Goal: Communication & Community: Answer question/provide support

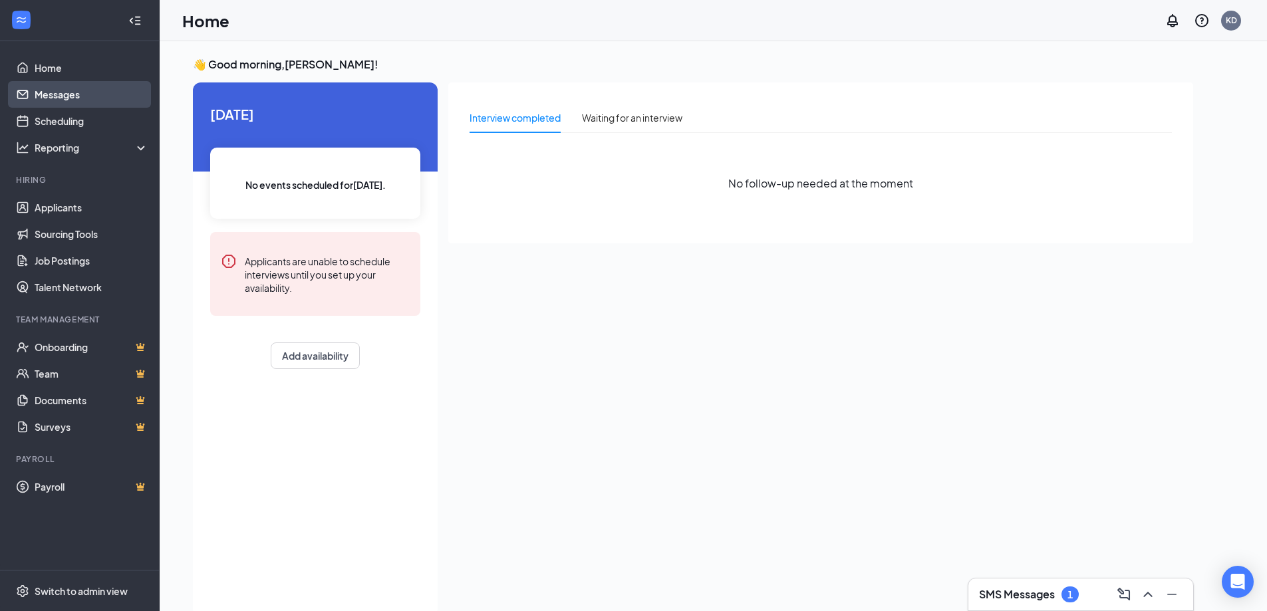
click at [59, 94] on link "Messages" at bounding box center [92, 94] width 114 height 27
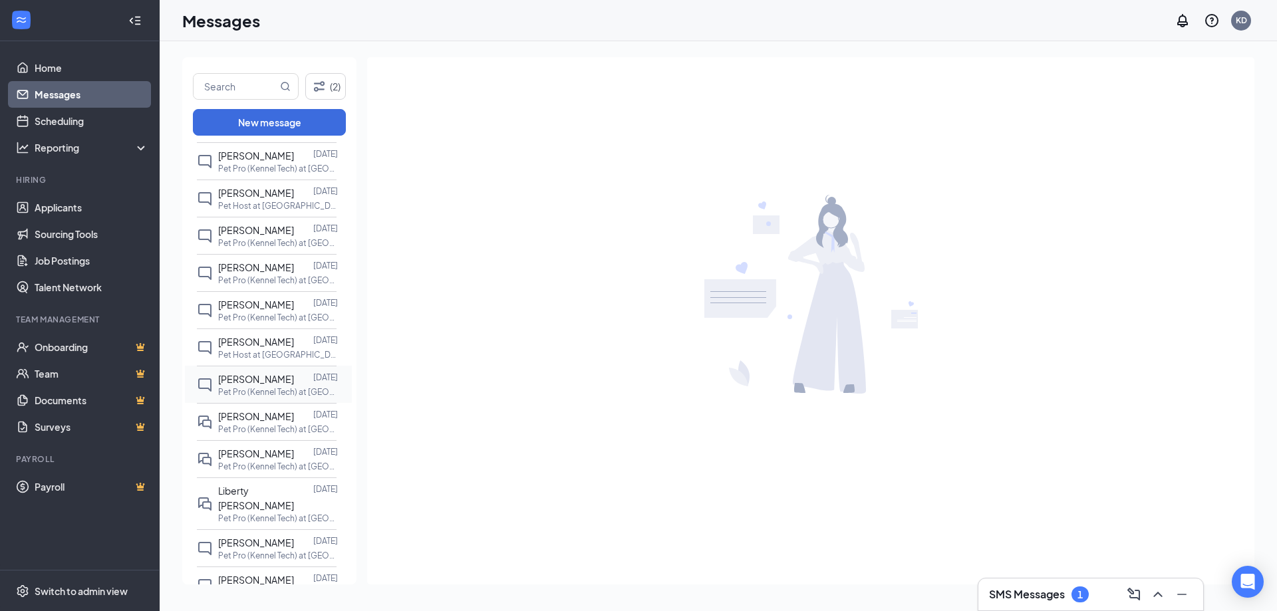
scroll to position [133, 0]
click at [261, 434] on p "Pet Pro (Kennel Tech) at [GEOGRAPHIC_DATA]" at bounding box center [278, 427] width 120 height 11
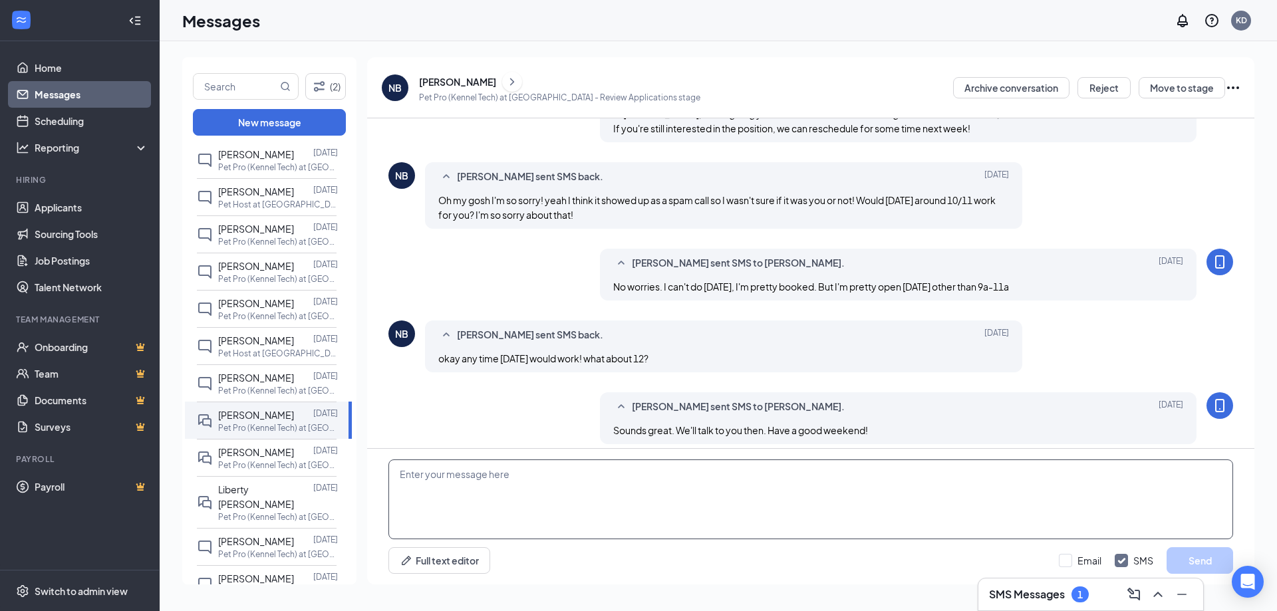
click at [603, 487] on textarea at bounding box center [811, 500] width 845 height 80
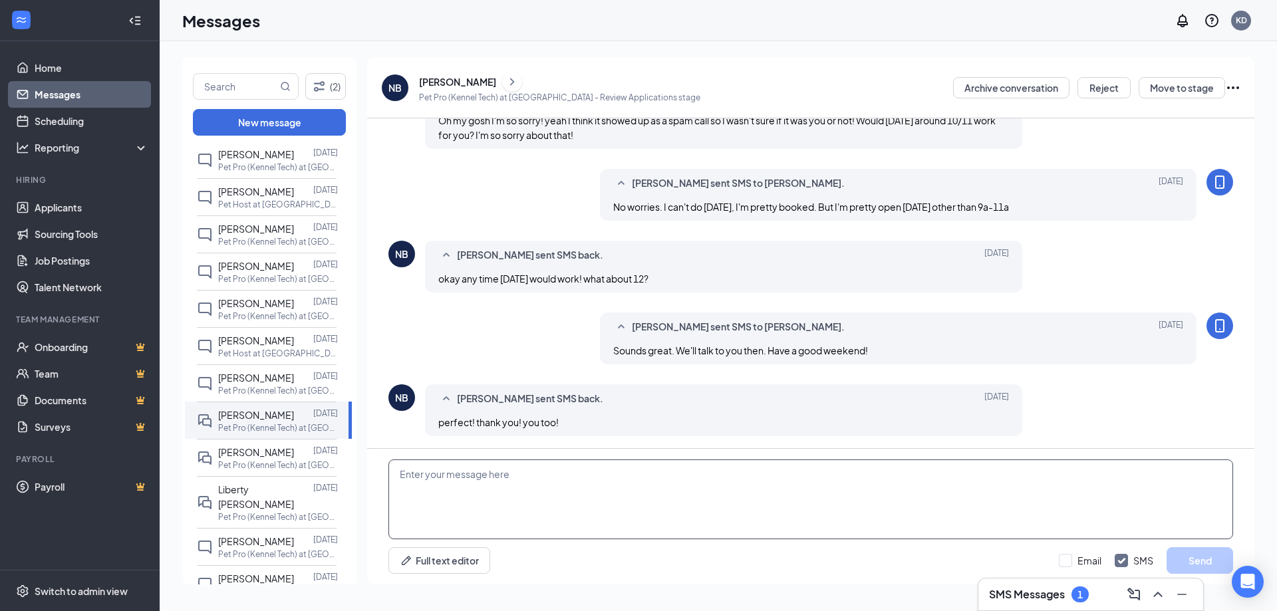
scroll to position [460, 0]
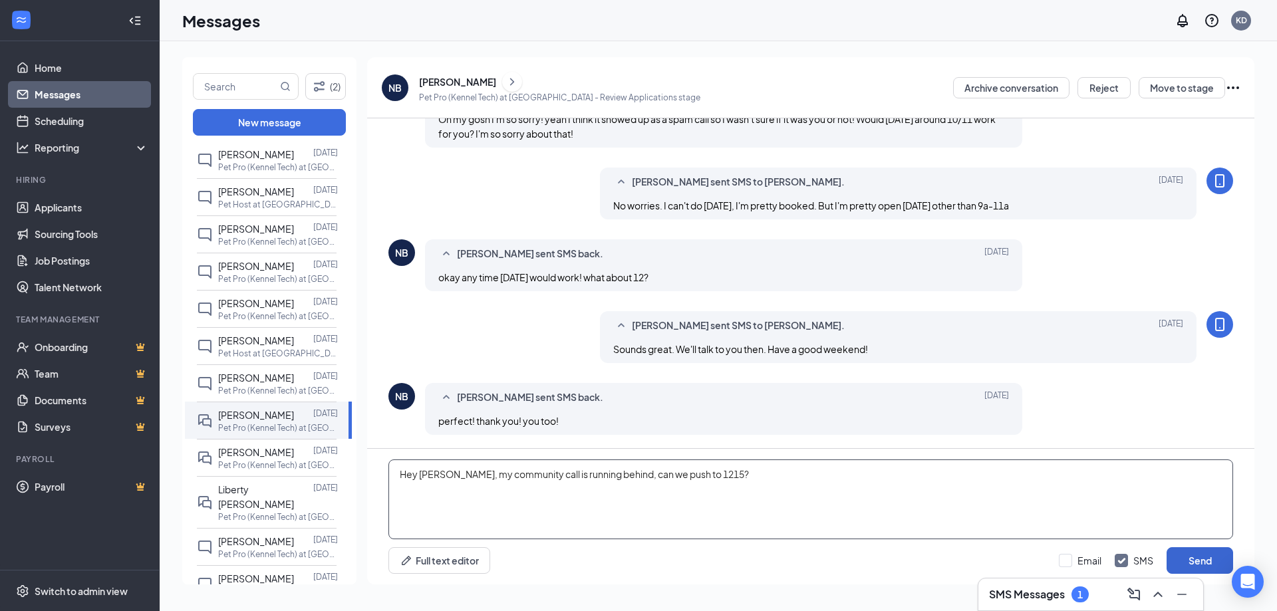
type textarea "Hey [PERSON_NAME], my community call is running behind, can we push to 1215?"
click at [1197, 554] on button "Send" at bounding box center [1200, 561] width 67 height 27
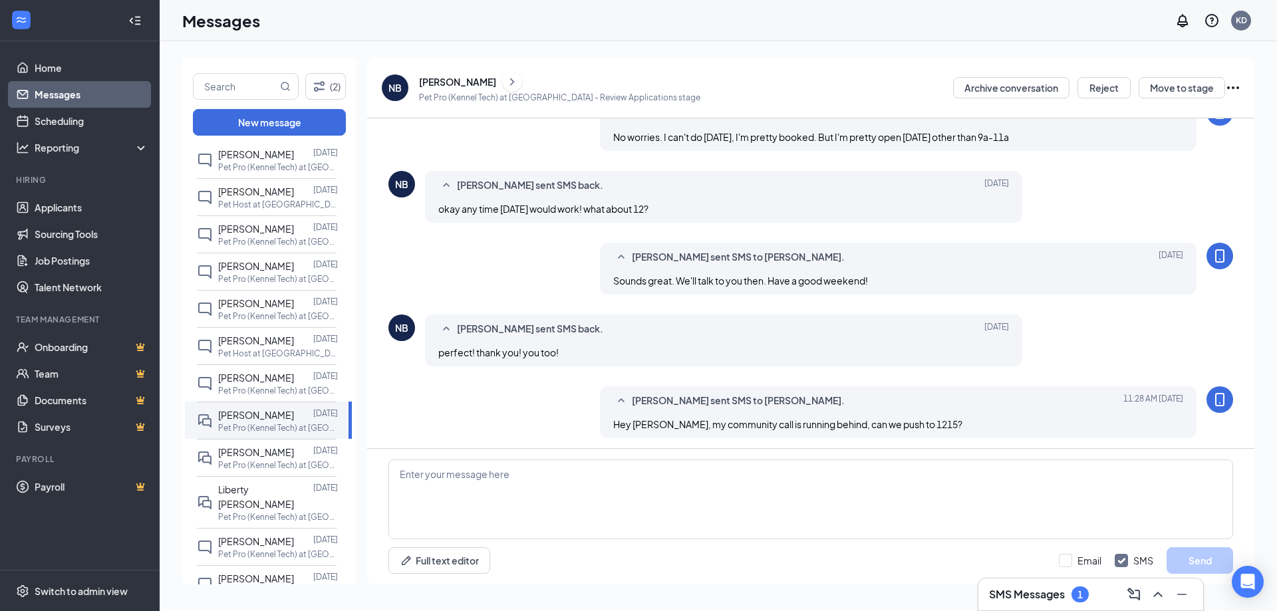
scroll to position [532, 0]
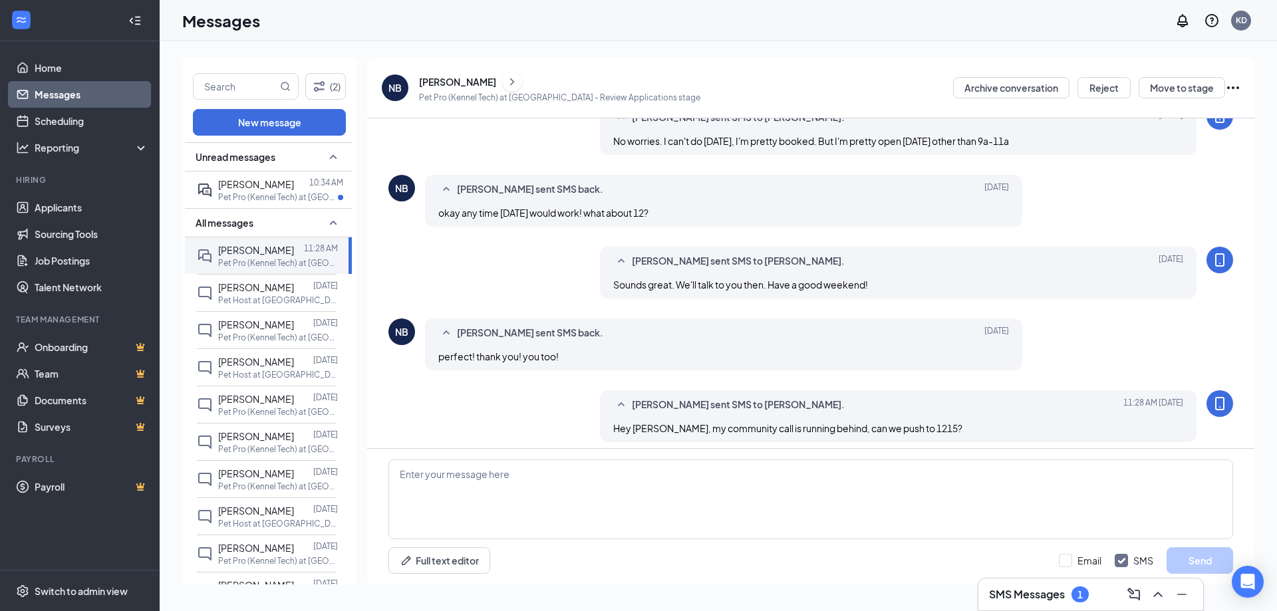
scroll to position [460, 0]
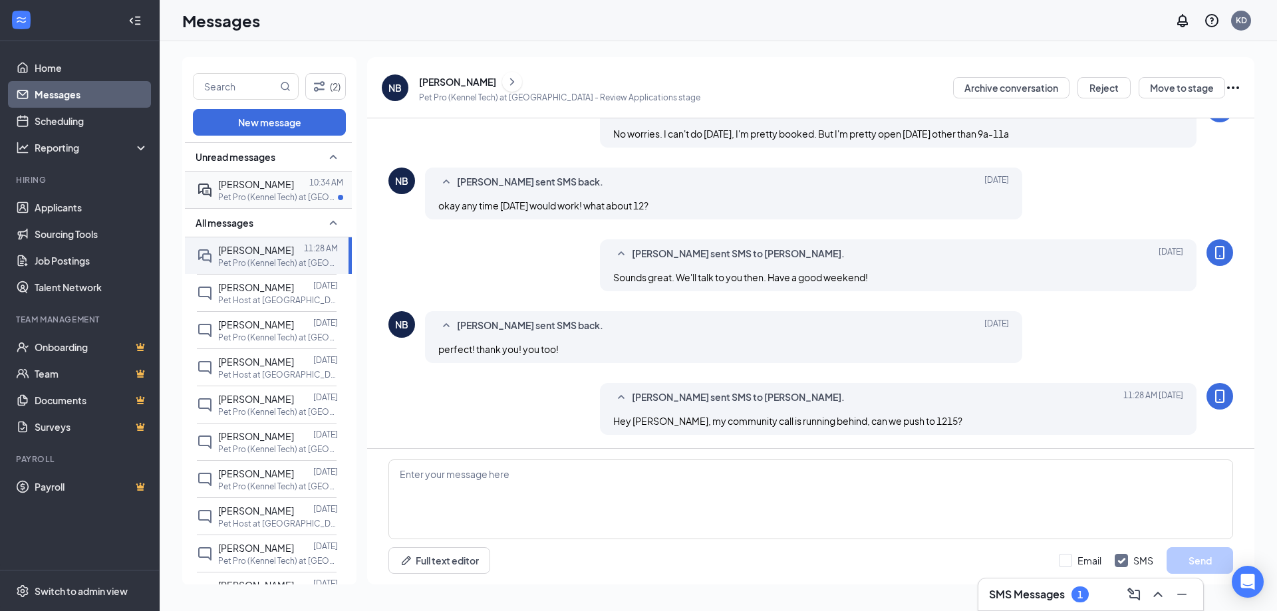
click at [264, 194] on p "Pet Pro (Kennel Tech) at [GEOGRAPHIC_DATA]" at bounding box center [278, 197] width 120 height 11
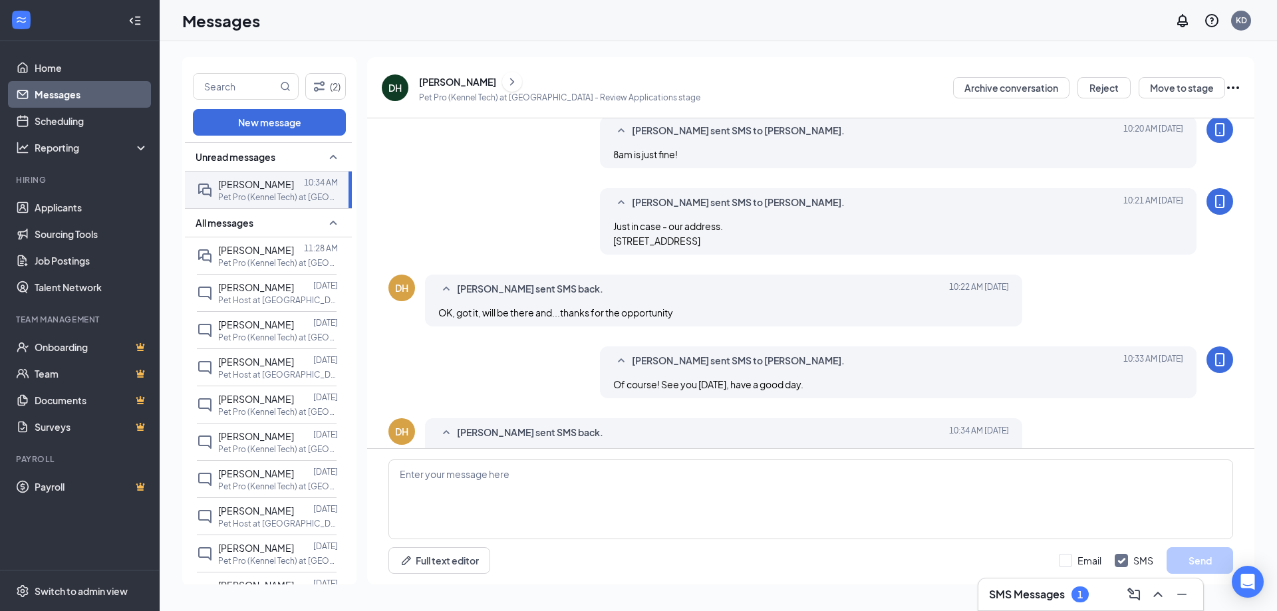
scroll to position [490, 0]
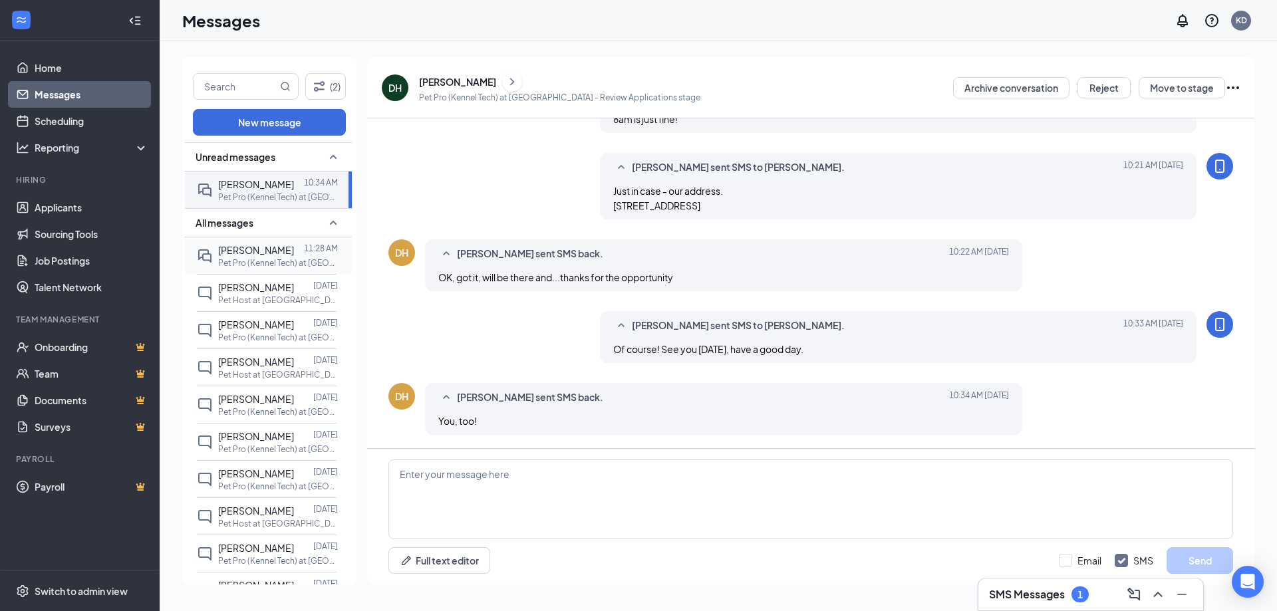
click at [243, 254] on span "[PERSON_NAME]" at bounding box center [256, 250] width 76 height 12
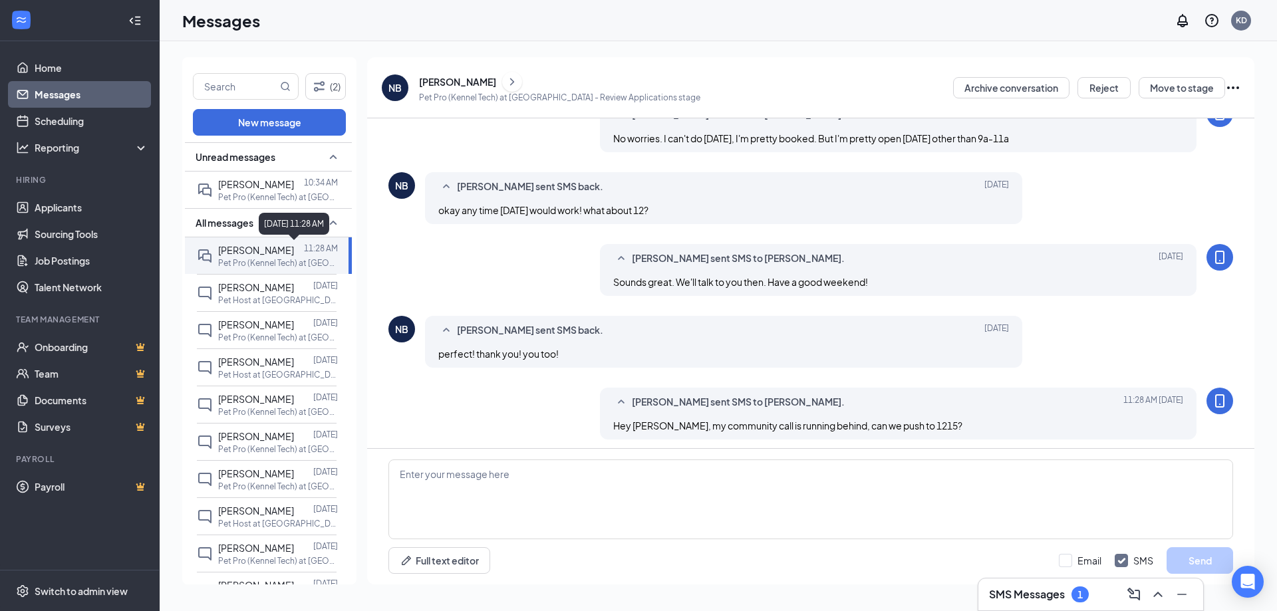
scroll to position [460, 0]
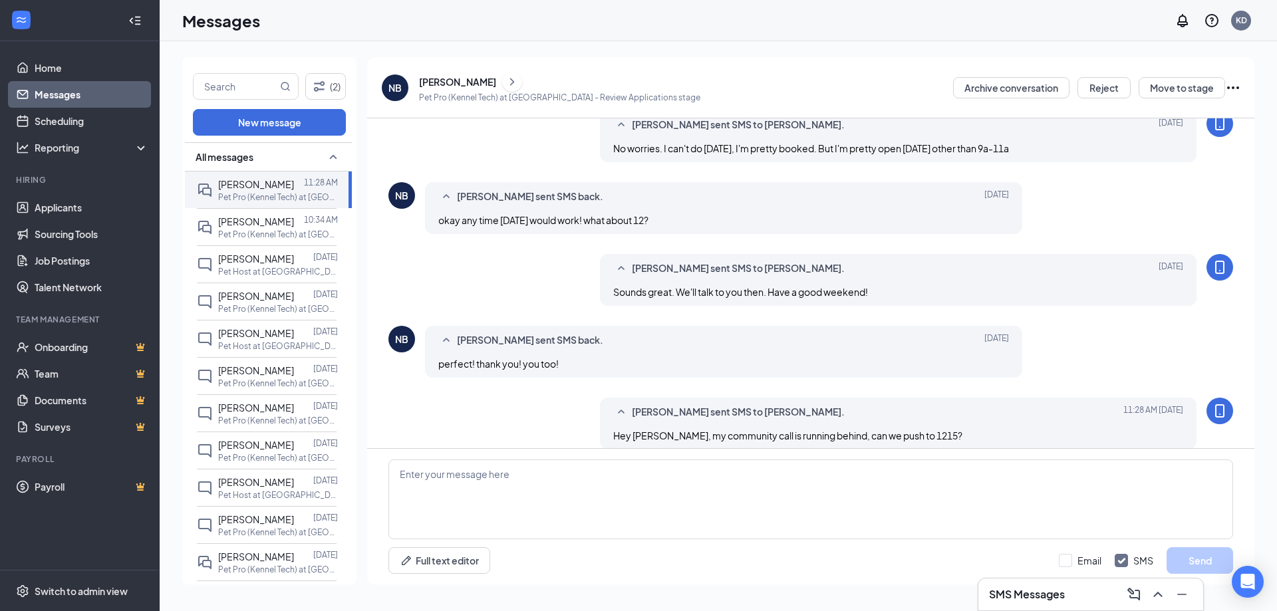
scroll to position [460, 0]
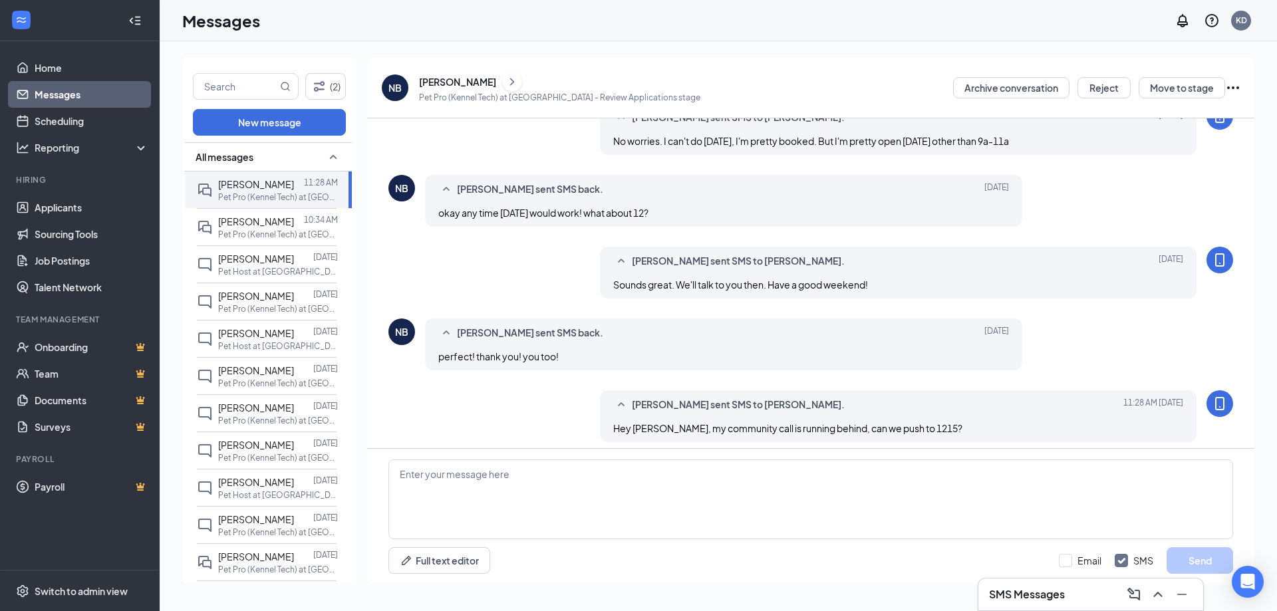
scroll to position [460, 0]
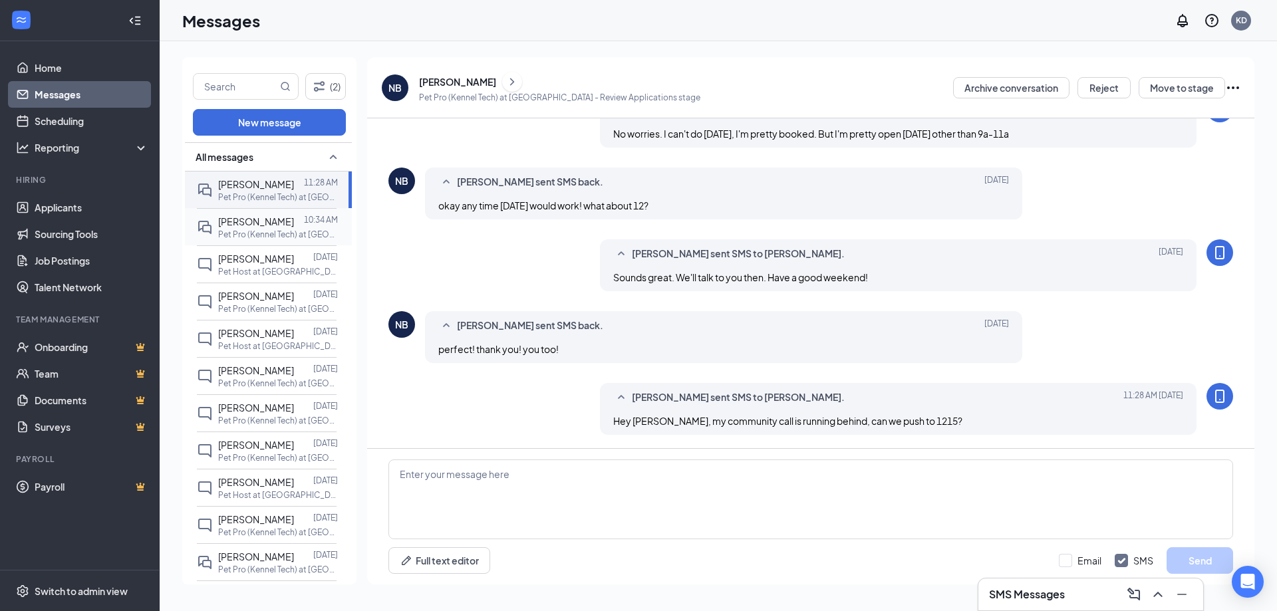
click at [256, 216] on div "Darin Haynes 10:34 AM Pet Pro (Kennel Tech) at Paradise Valley" at bounding box center [267, 226] width 140 height 37
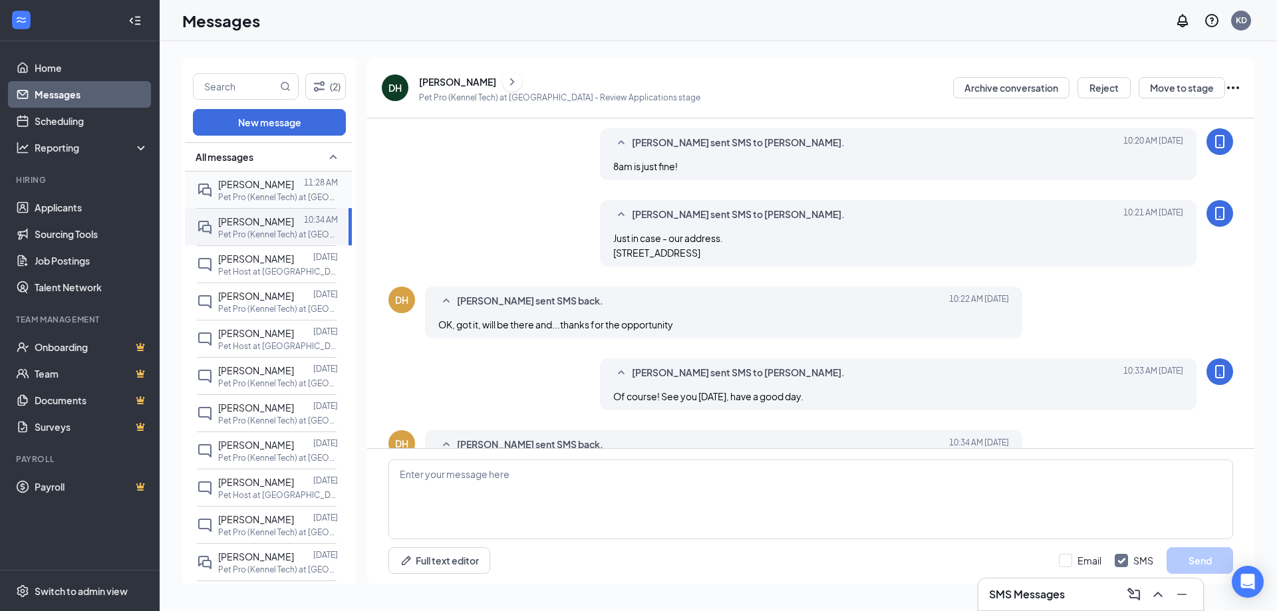
scroll to position [490, 0]
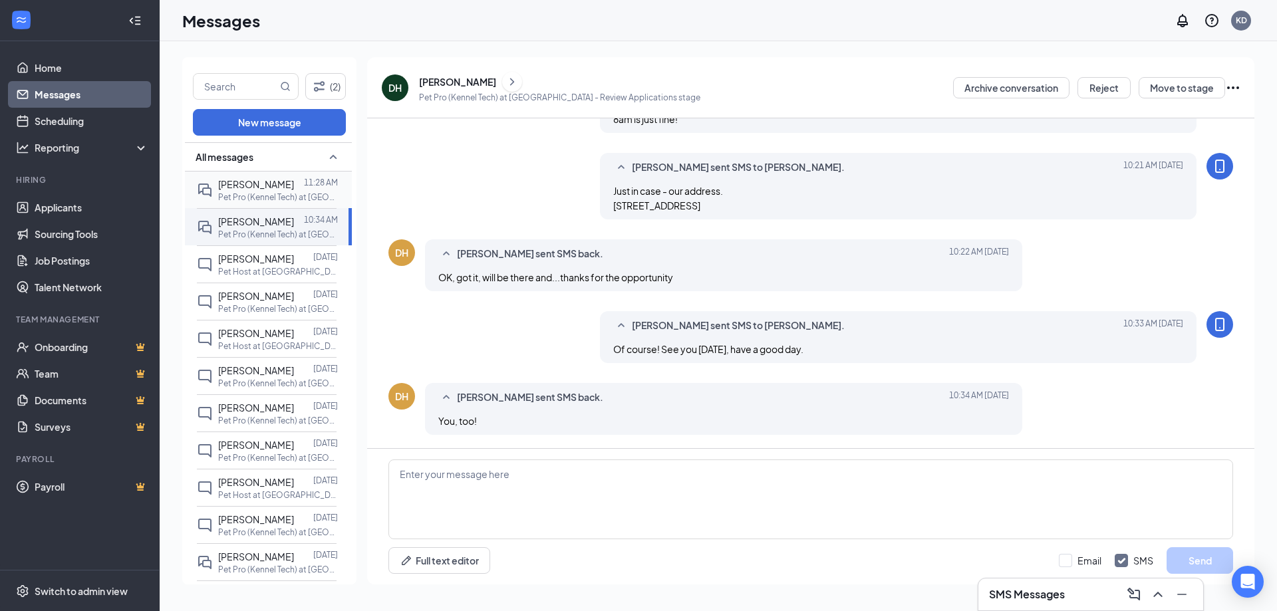
click at [256, 190] on div "[PERSON_NAME]" at bounding box center [256, 184] width 76 height 15
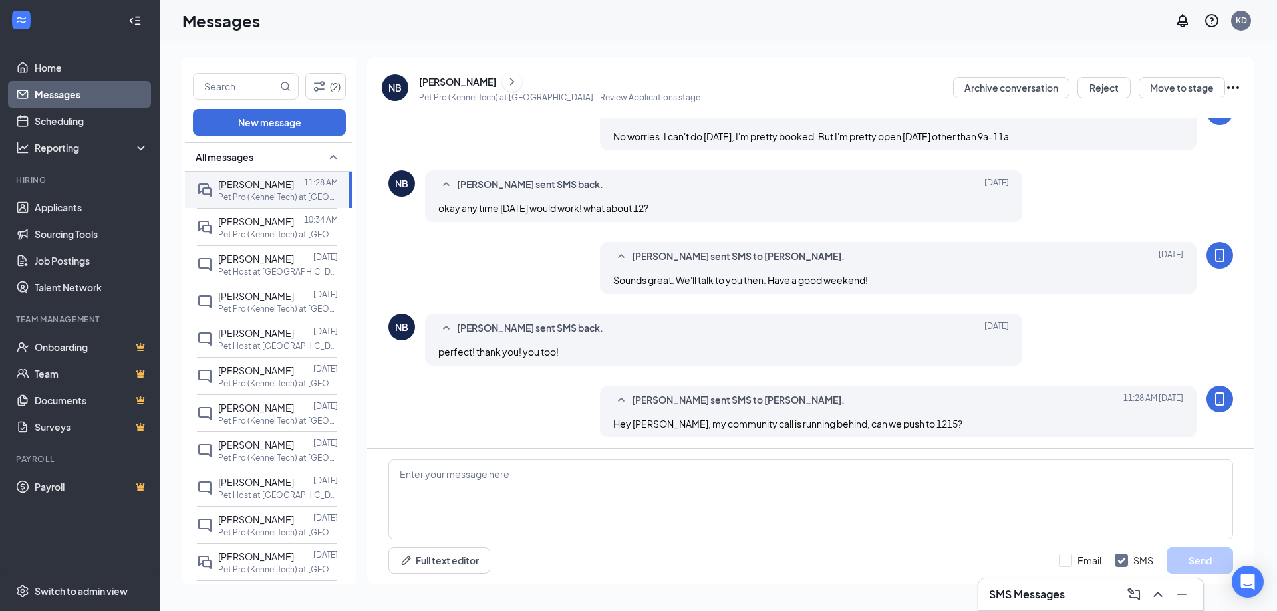
scroll to position [460, 0]
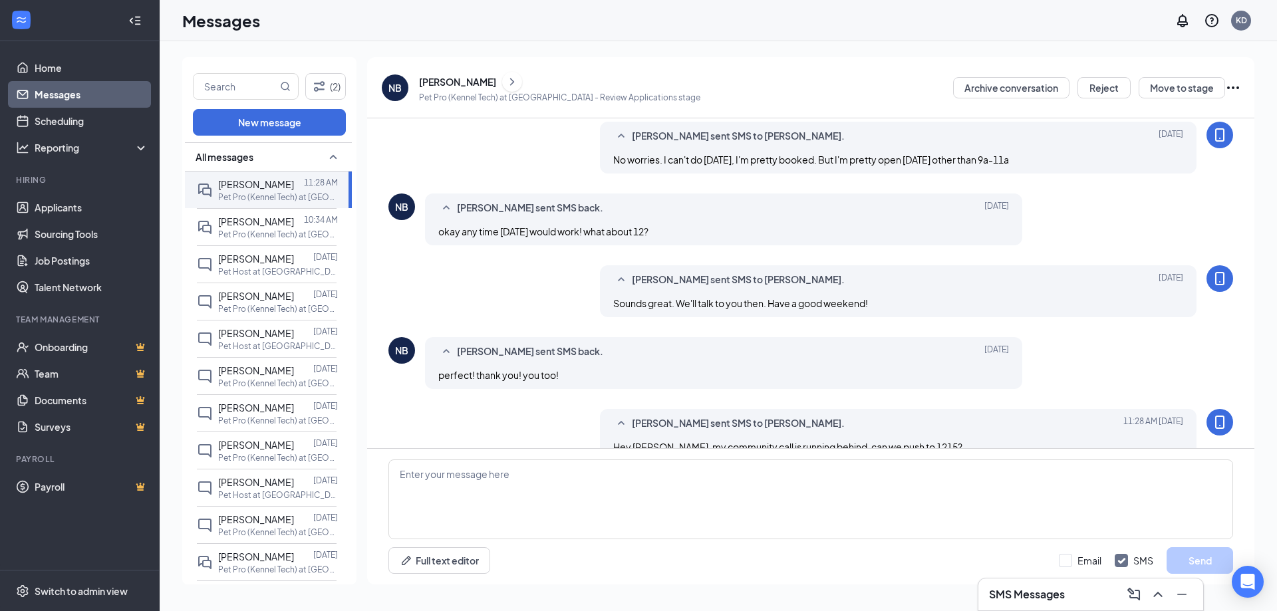
scroll to position [460, 0]
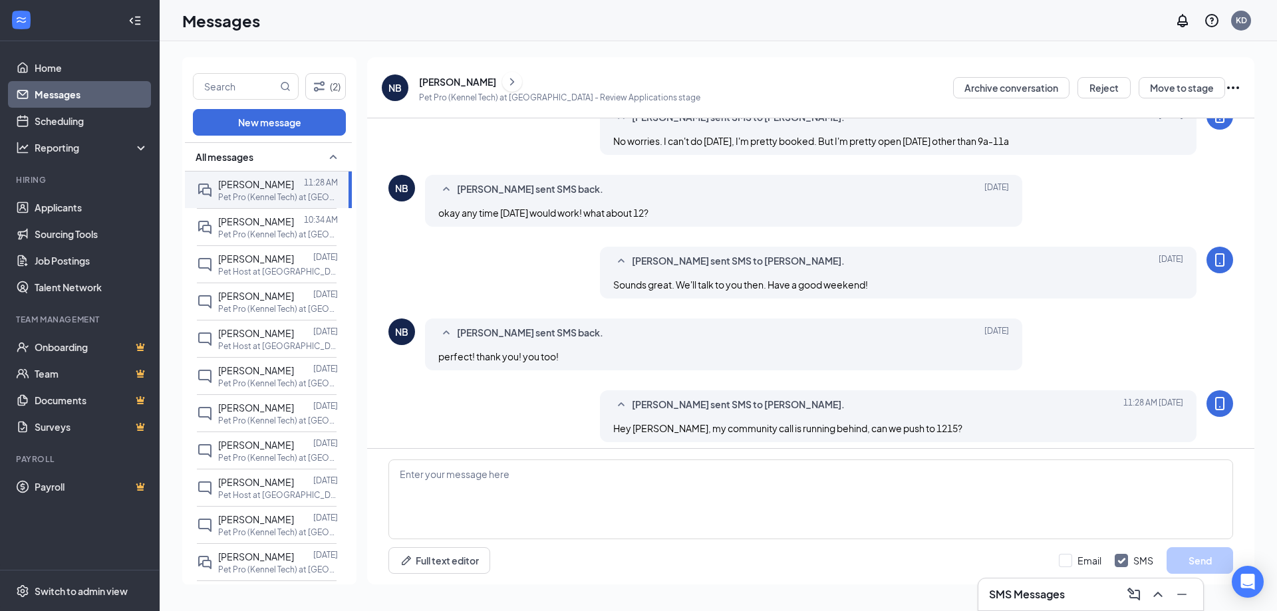
scroll to position [460, 0]
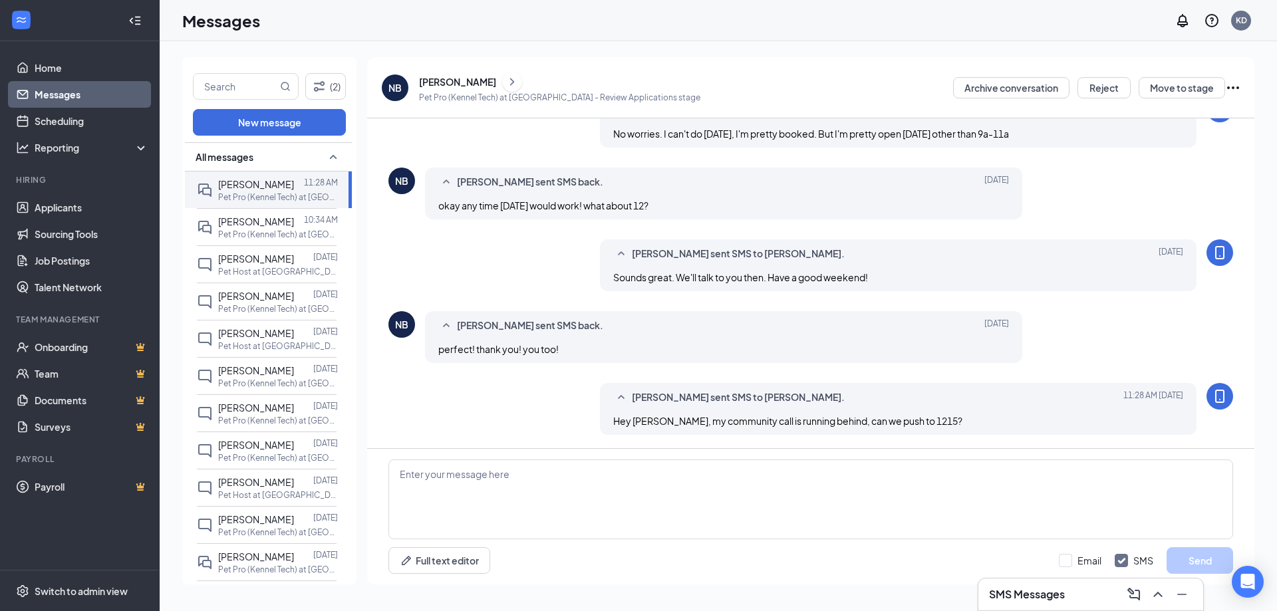
click at [552, 418] on div "[PERSON_NAME] sent SMS to [PERSON_NAME]. [DATE] 11:28 AM Hey [PERSON_NAME], my …" at bounding box center [811, 412] width 845 height 59
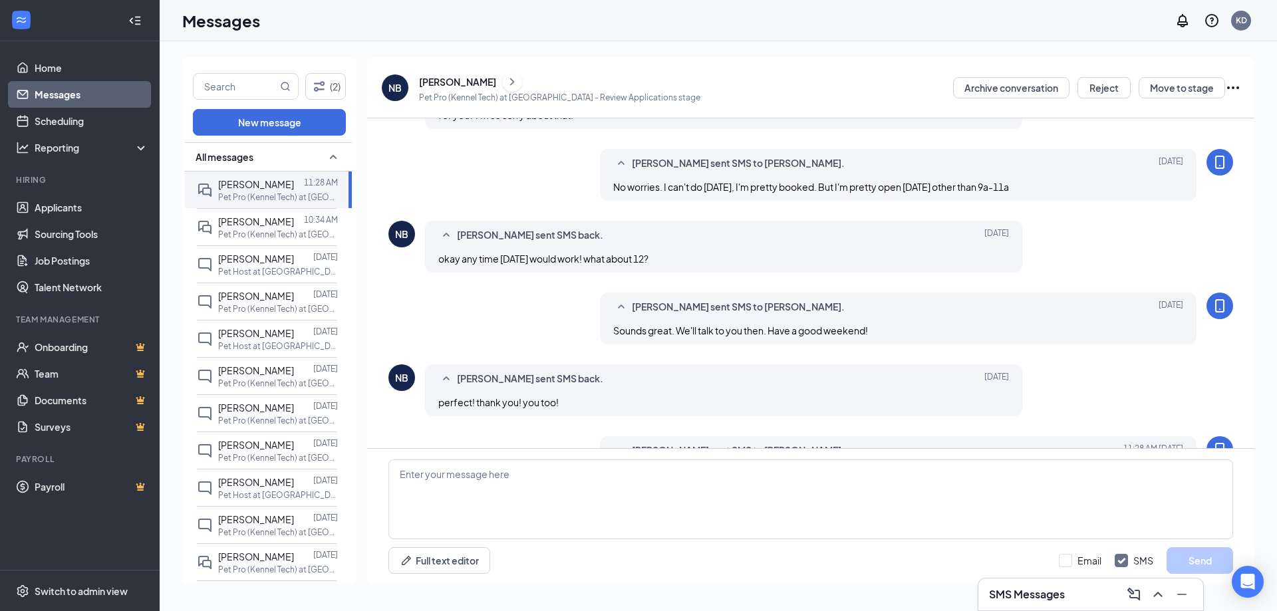
scroll to position [460, 0]
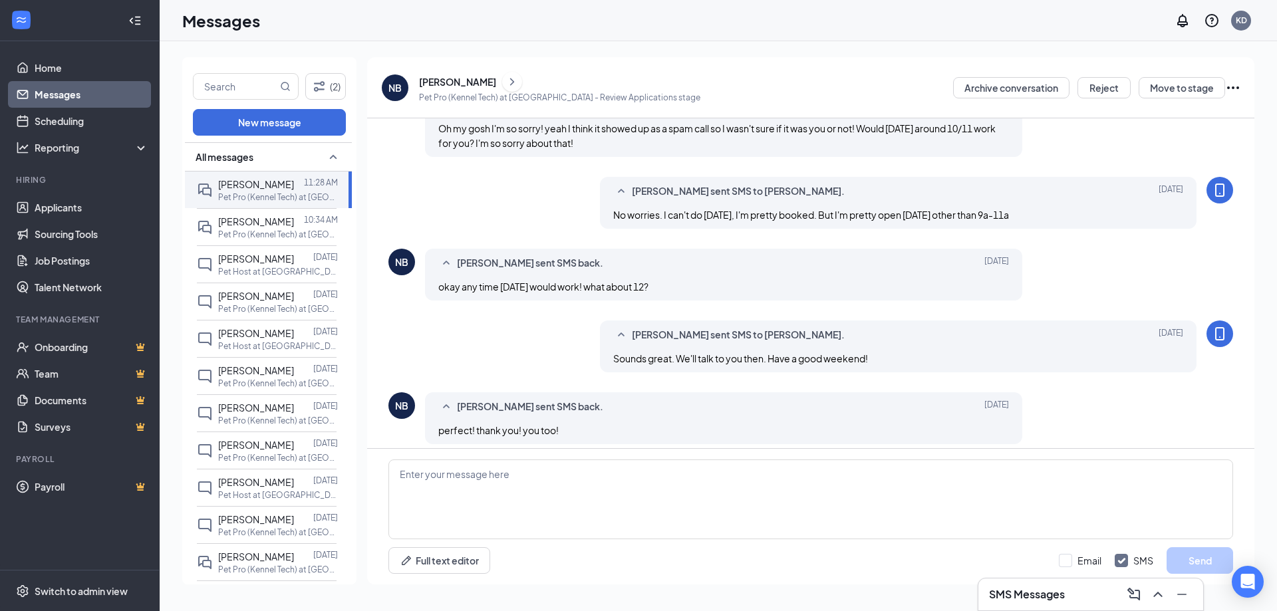
scroll to position [460, 0]
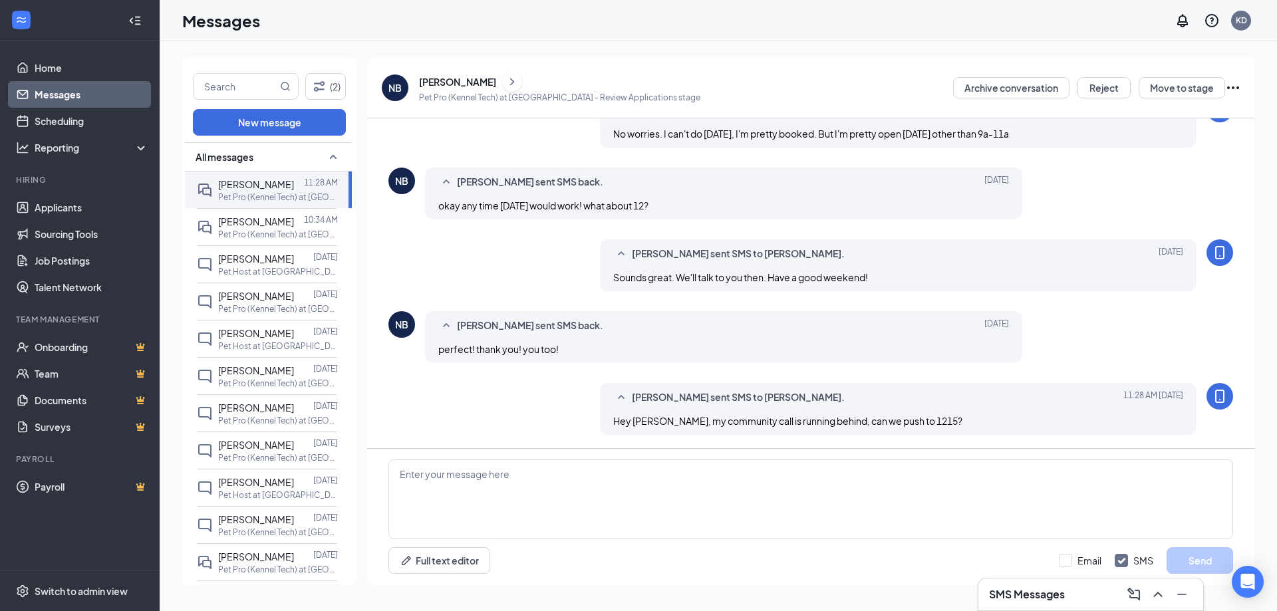
click at [510, 80] on icon "ChevronRight" at bounding box center [512, 81] width 4 height 7
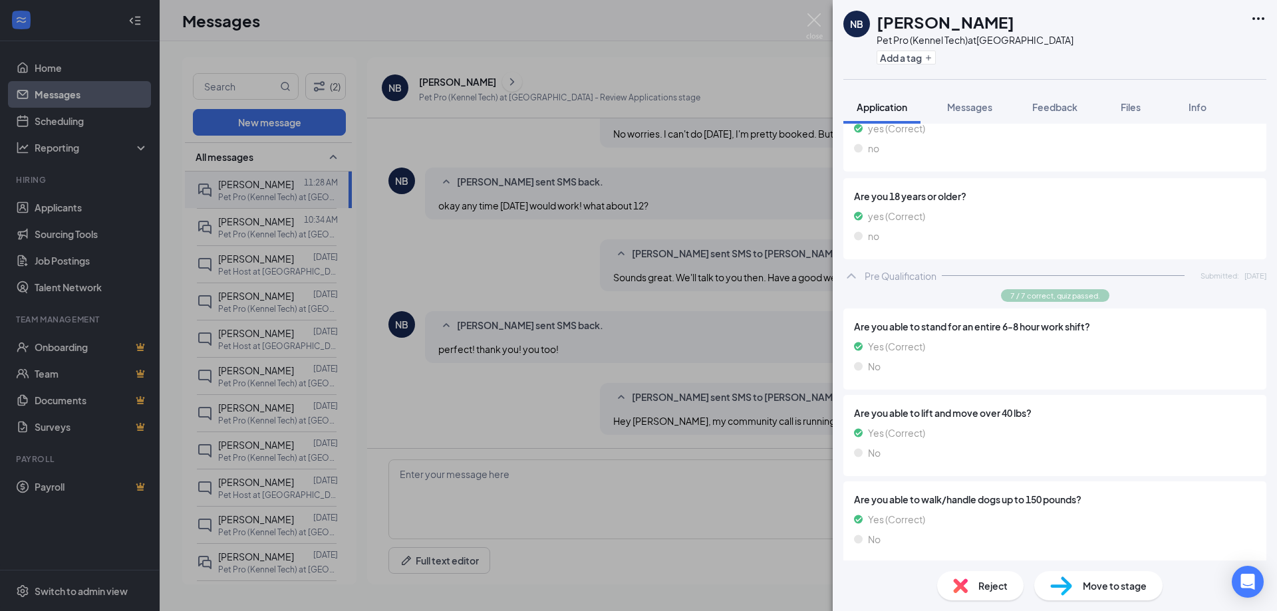
scroll to position [466, 0]
click at [813, 19] on img at bounding box center [814, 26] width 17 height 26
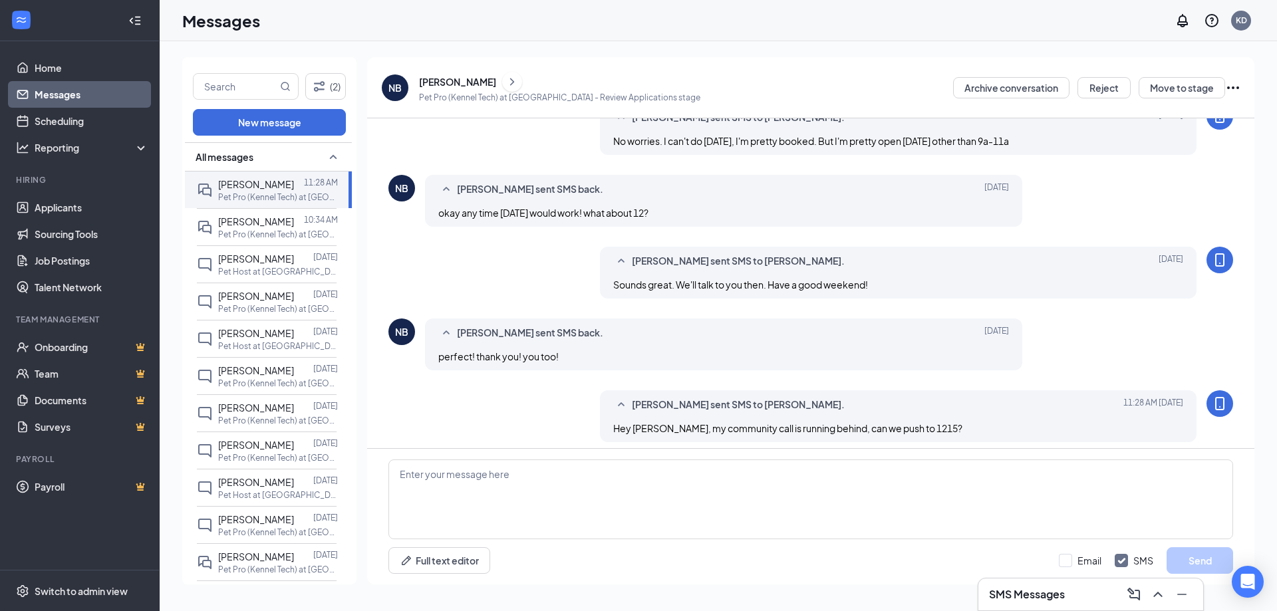
scroll to position [460, 0]
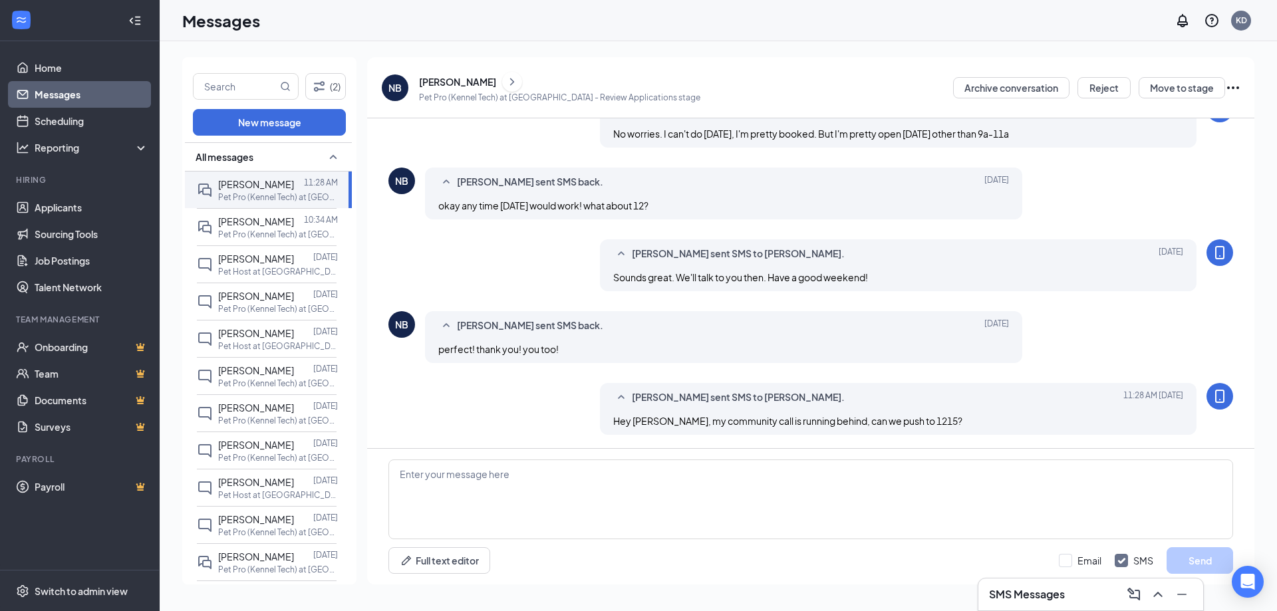
click at [506, 82] on icon "ChevronRight" at bounding box center [512, 82] width 13 height 16
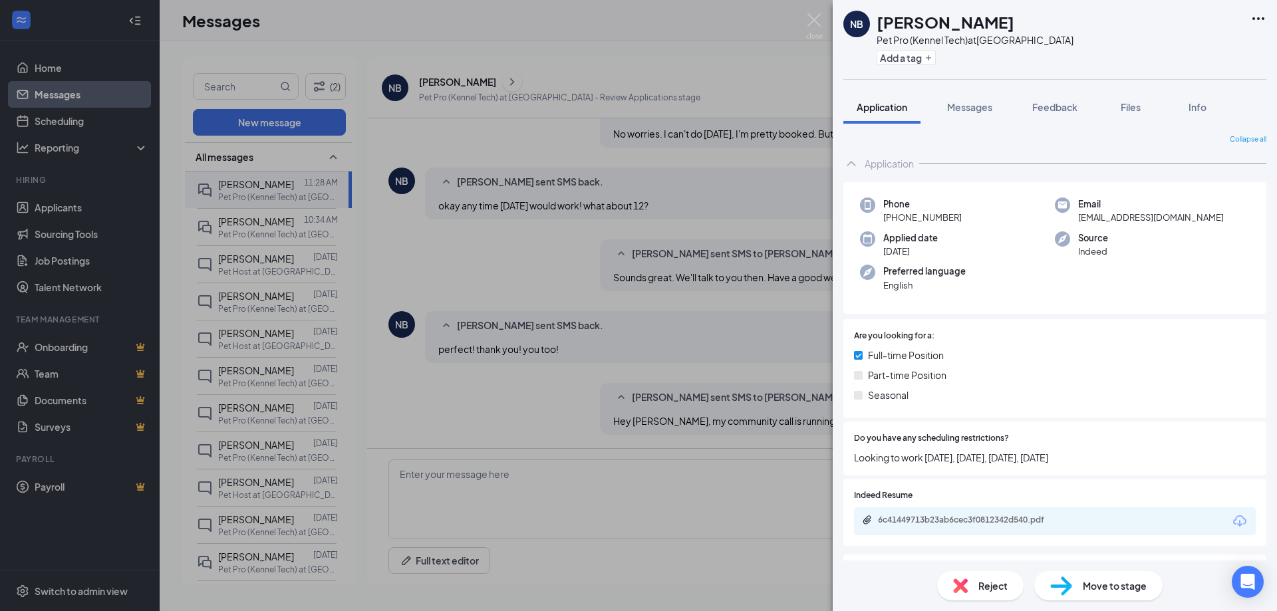
click at [991, 589] on span "Reject" at bounding box center [993, 586] width 29 height 15
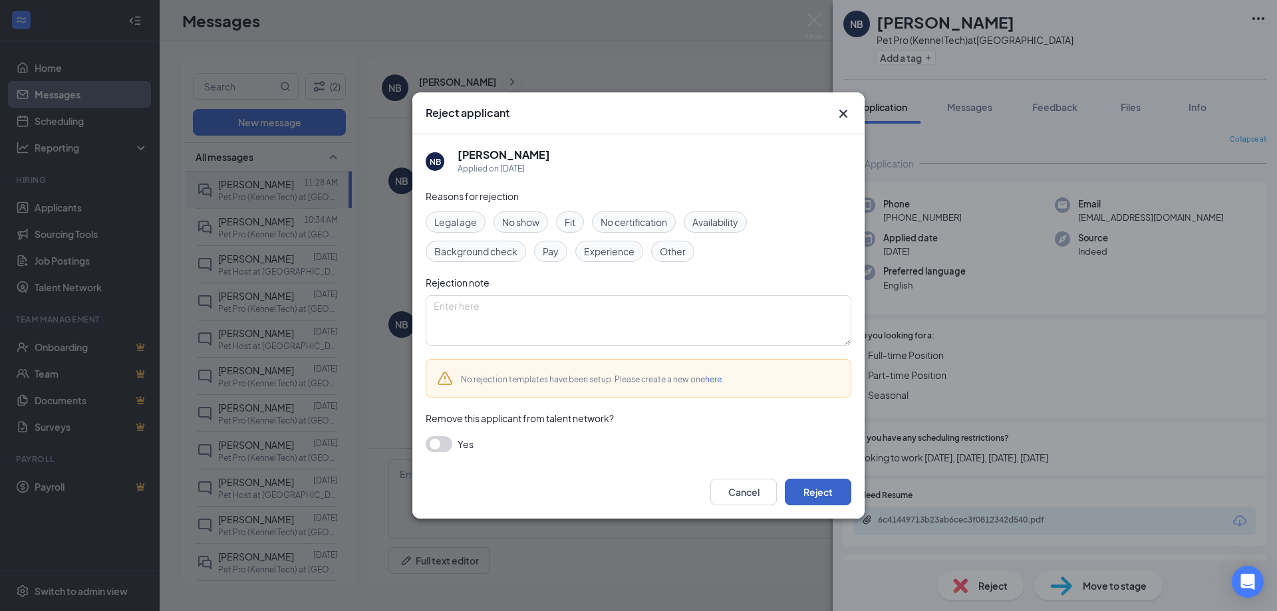
click at [834, 486] on button "Reject" at bounding box center [818, 492] width 67 height 27
click at [793, 531] on div "Reject applicant NB Natalie Belieu Applied on Sep 9 Reasons for rejection Legal…" at bounding box center [638, 305] width 1277 height 611
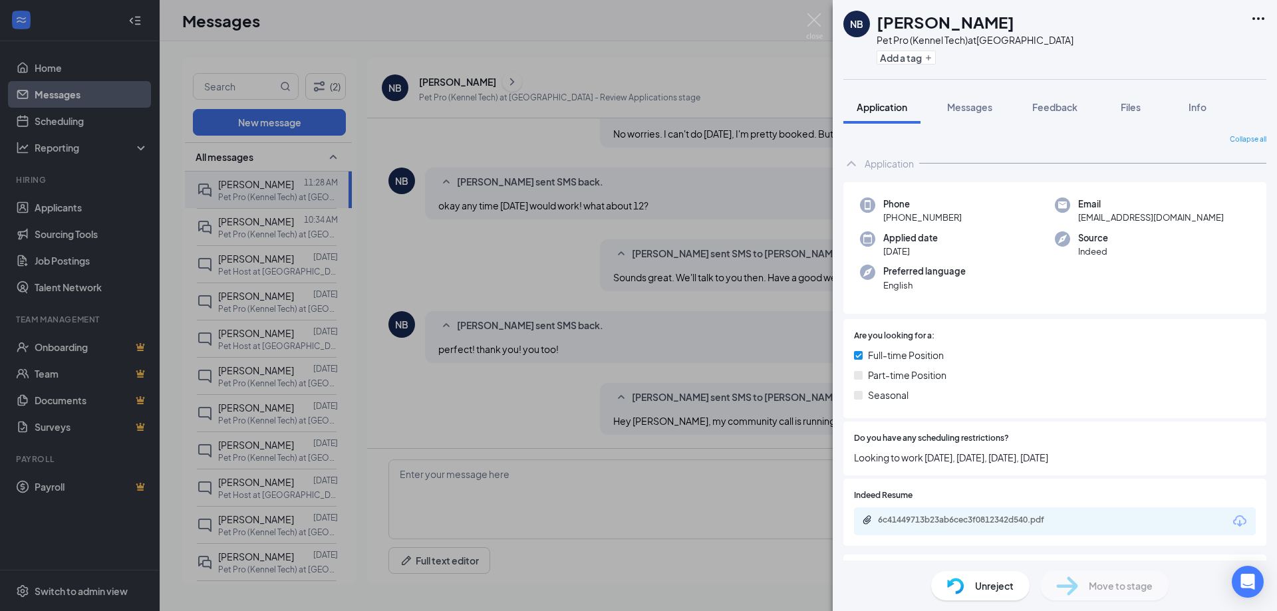
click at [553, 358] on div "NB Natalie Belieu Pet Pro (Kennel Tech) at Paradise Valley Add a tag Applicatio…" at bounding box center [638, 305] width 1277 height 611
